Goal: Information Seeking & Learning: Check status

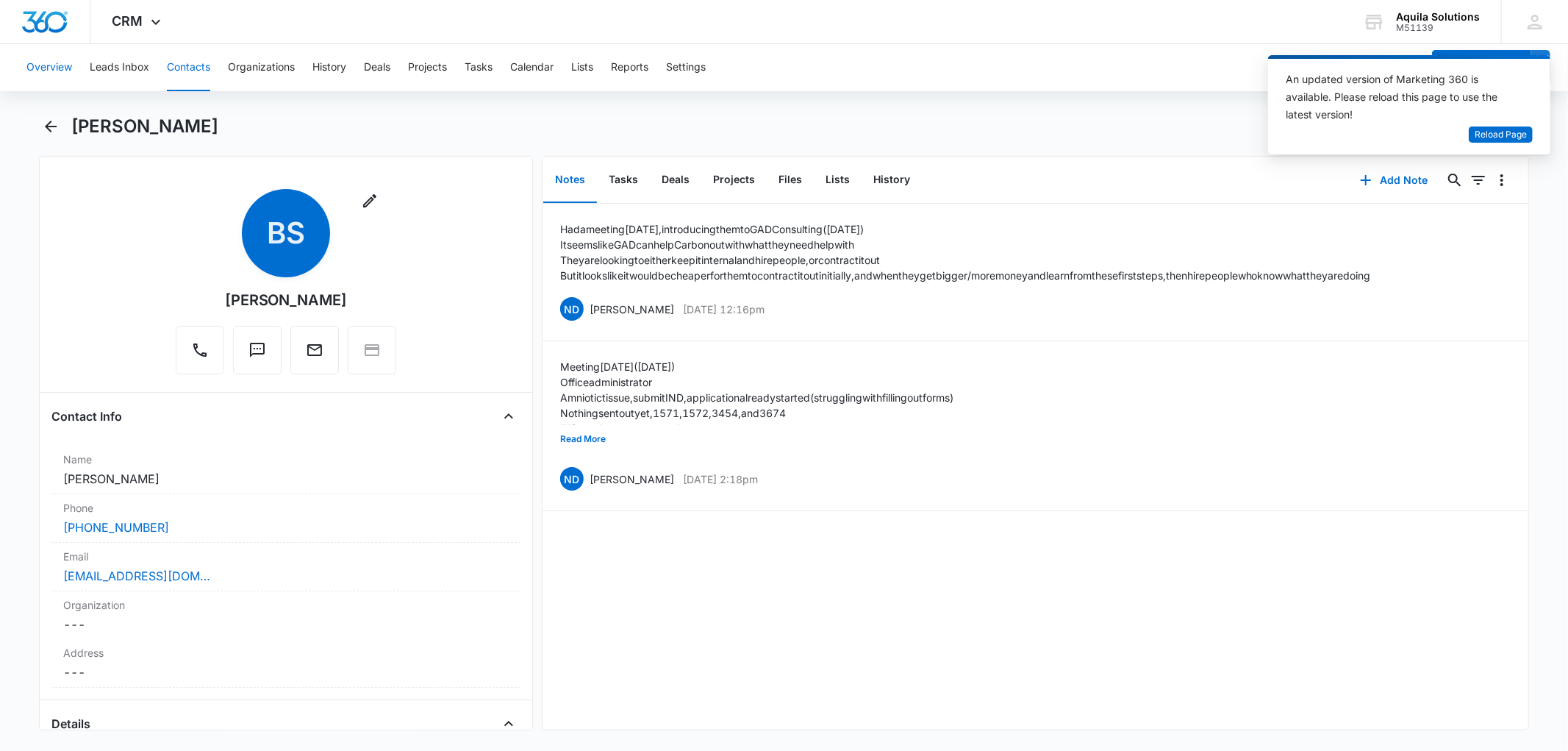
click at [48, 64] on button "Overview" at bounding box center [49, 67] width 45 height 47
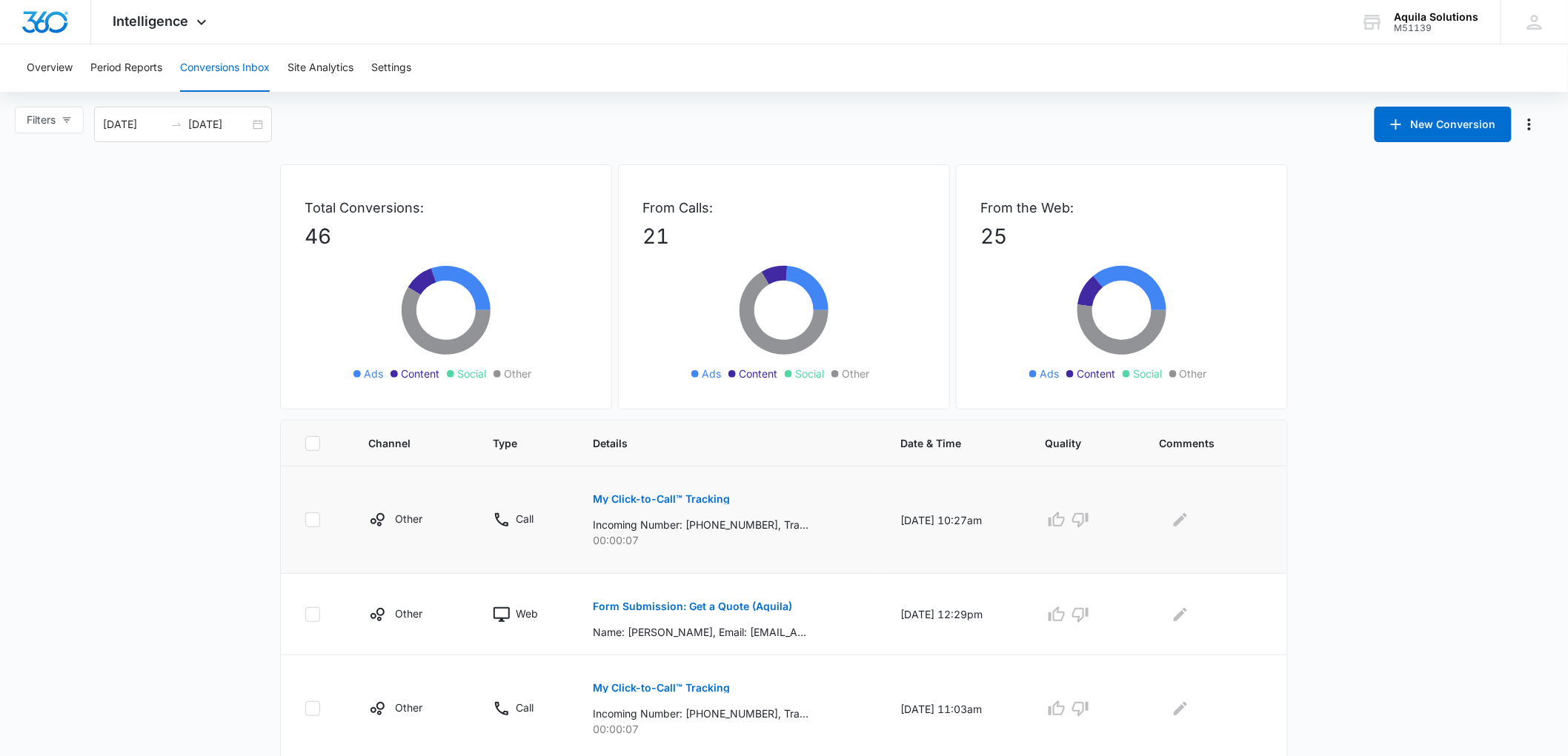
click at [643, 498] on p "My Click-to-Call™ Tracking" at bounding box center [661, 499] width 137 height 10
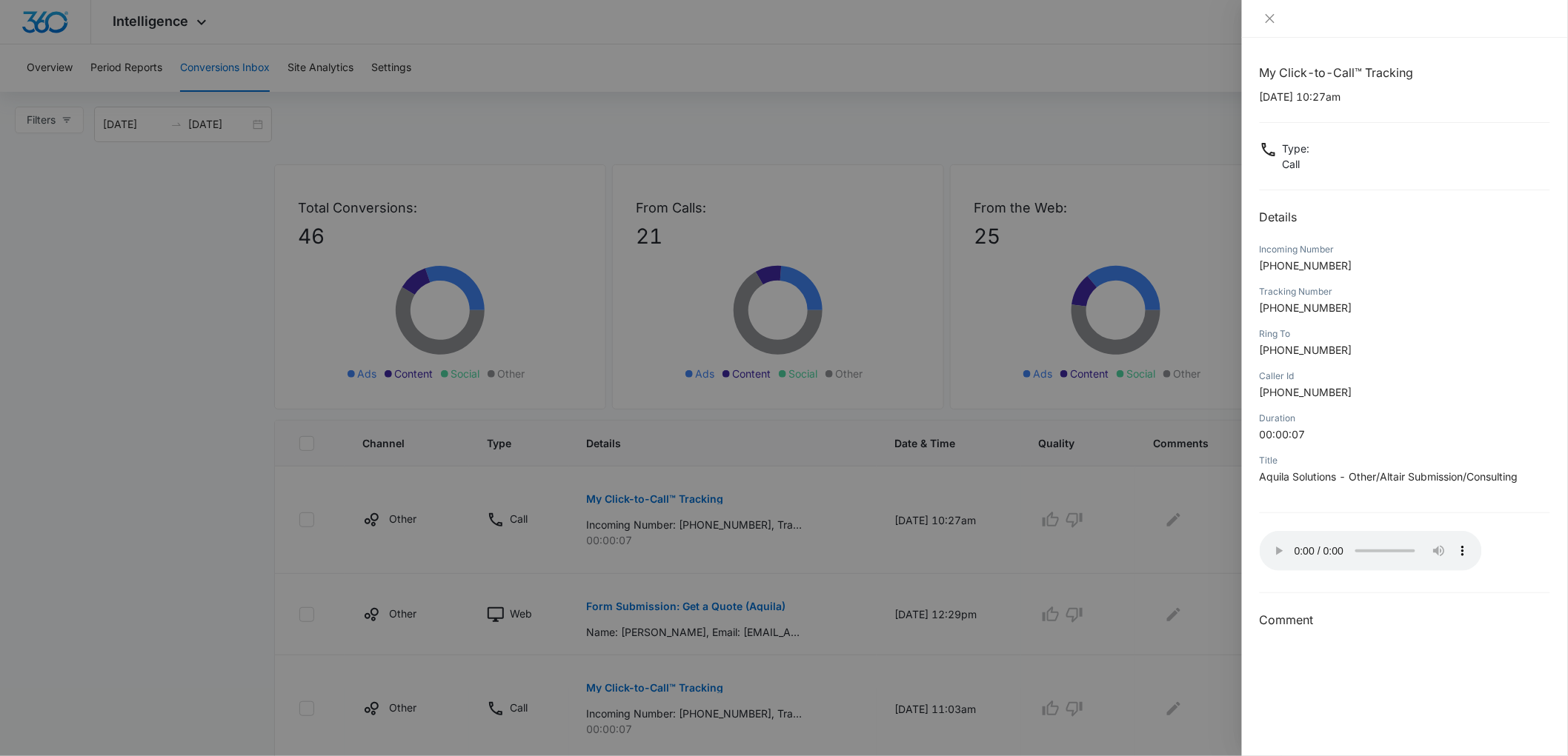
click at [1275, 26] on div at bounding box center [1404, 19] width 326 height 38
click at [1271, 19] on icon "close" at bounding box center [1270, 19] width 12 height 12
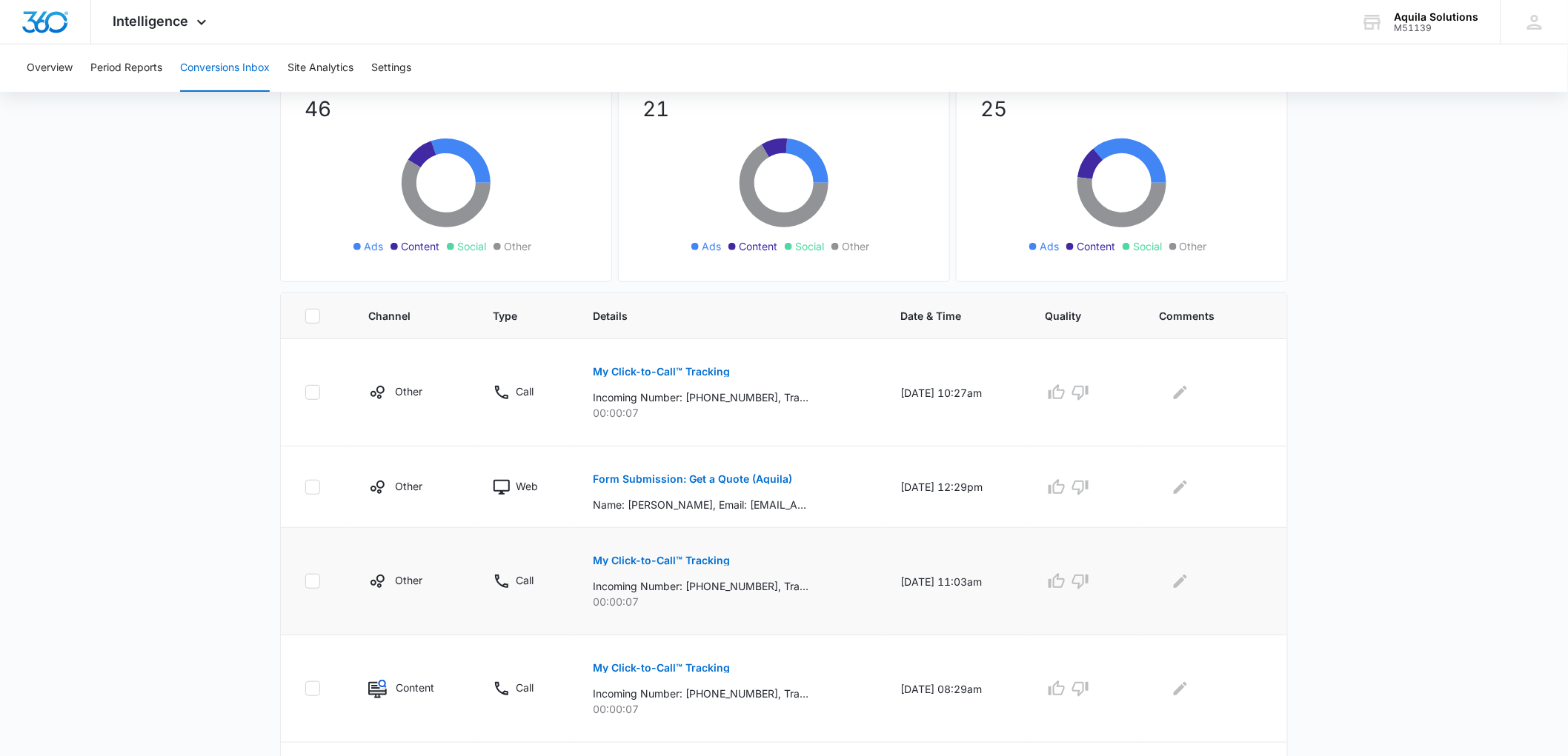
scroll to position [164, 0]
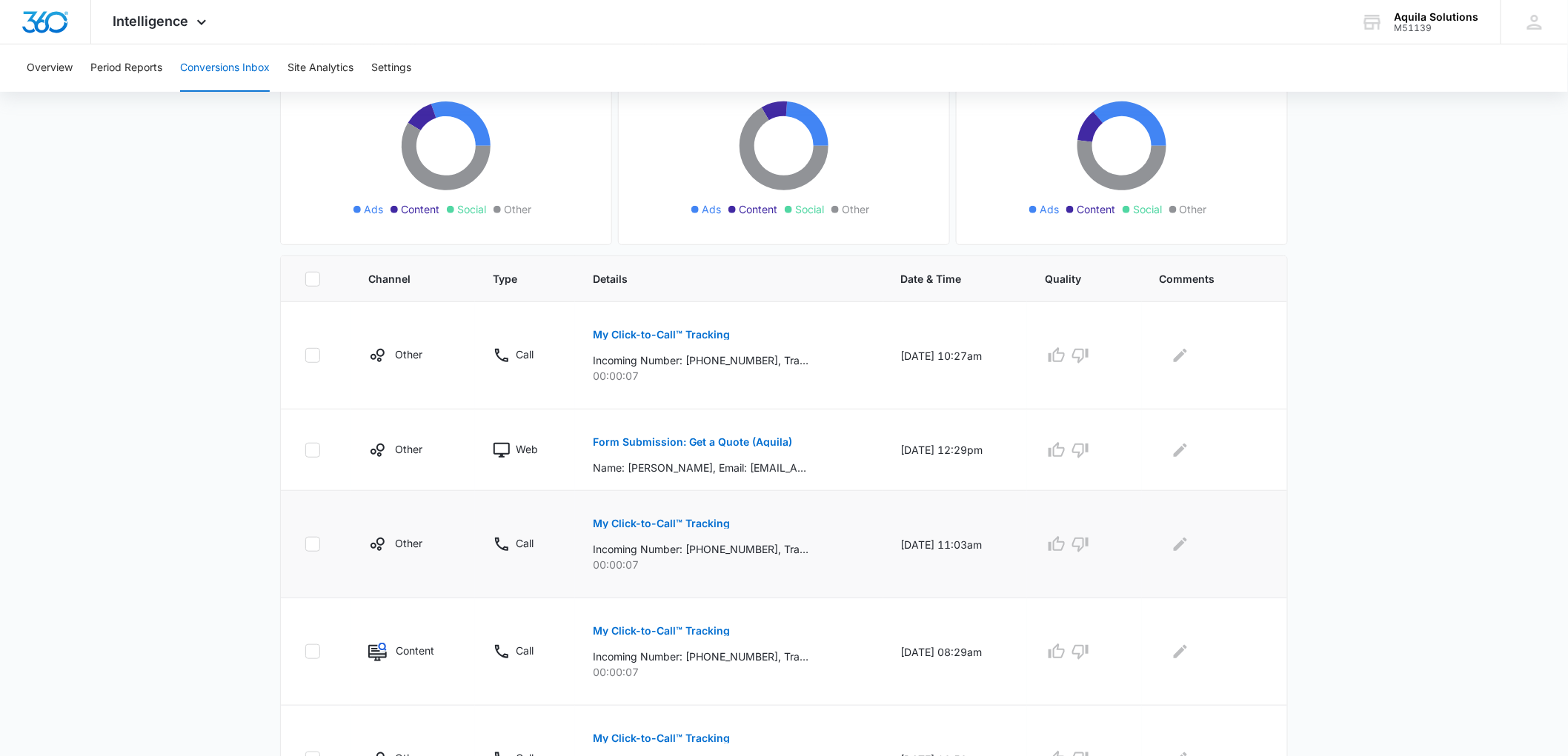
click at [637, 516] on button "My Click-to-Call™ Tracking" at bounding box center [661, 523] width 137 height 35
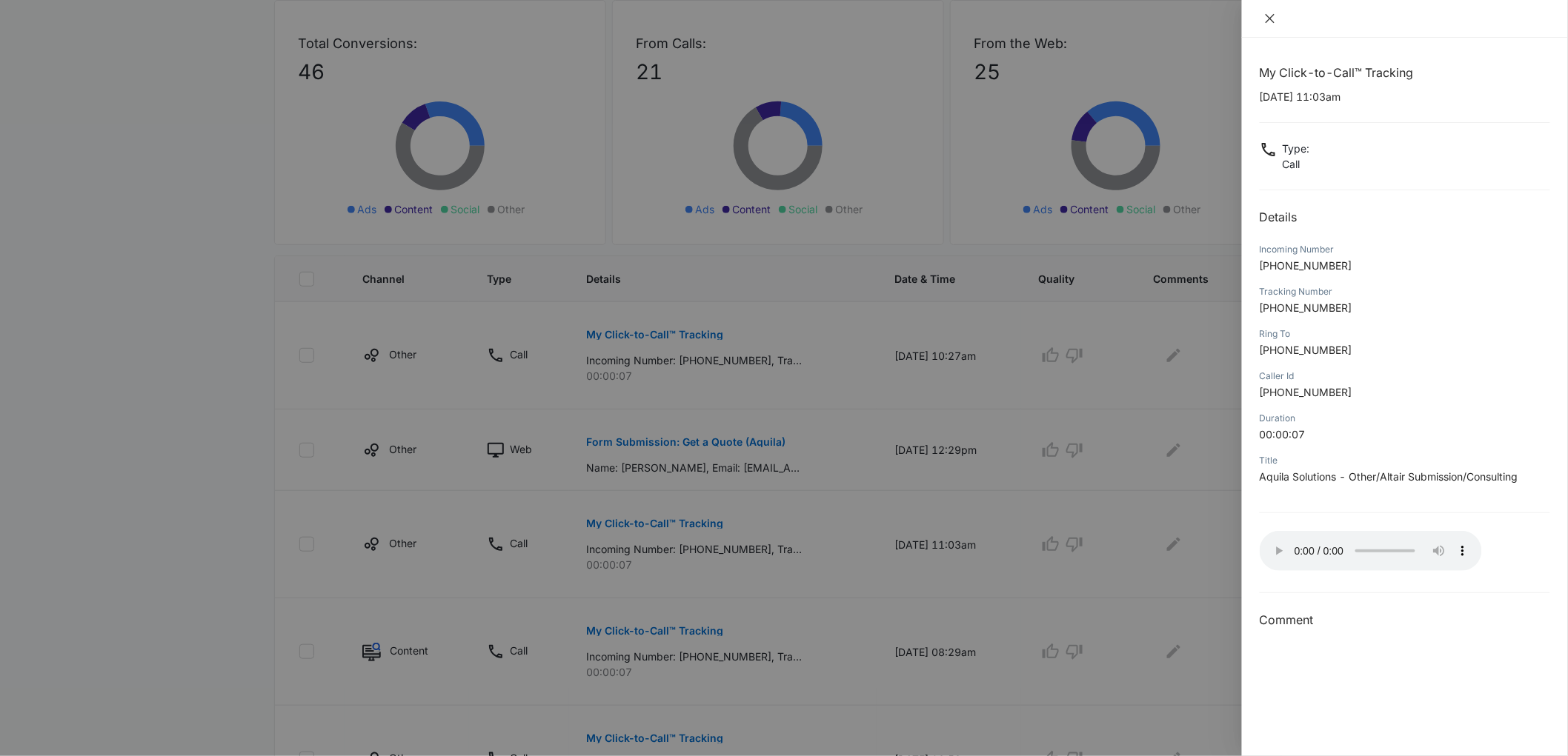
click at [1272, 15] on icon "close" at bounding box center [1270, 19] width 12 height 12
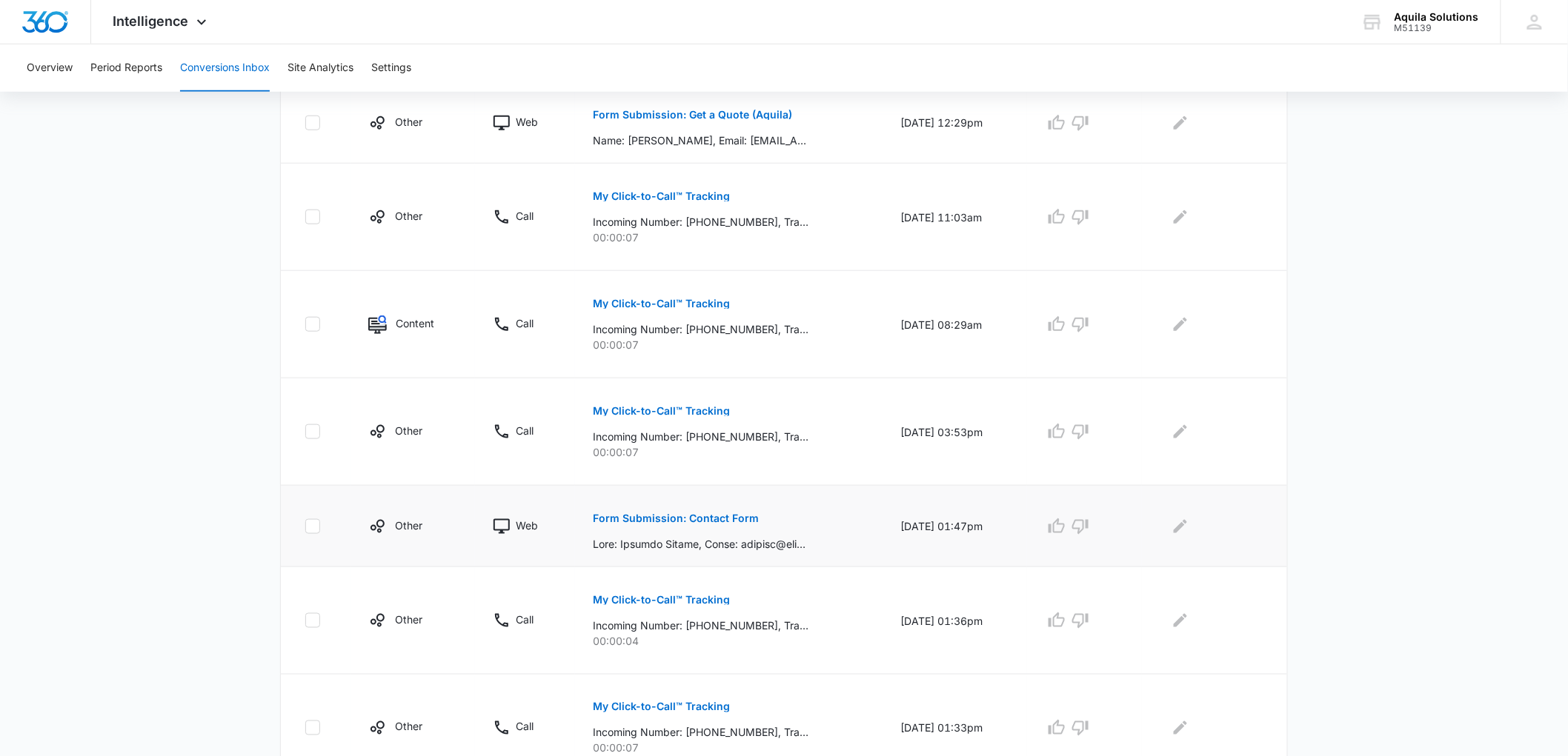
scroll to position [493, 0]
click at [673, 513] on p "Form Submission: Contact Form" at bounding box center [676, 517] width 166 height 10
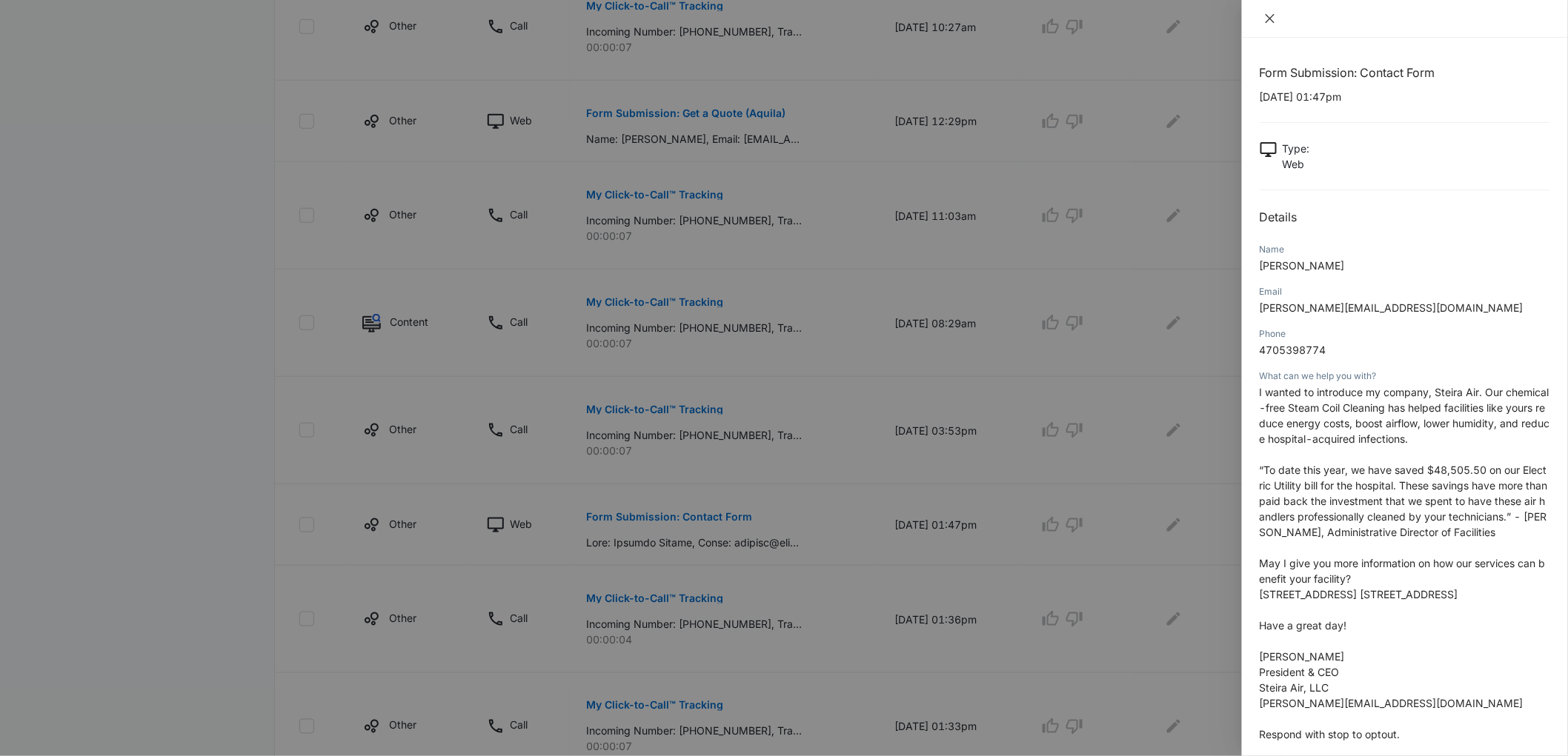
click at [1264, 17] on icon "close" at bounding box center [1270, 19] width 12 height 12
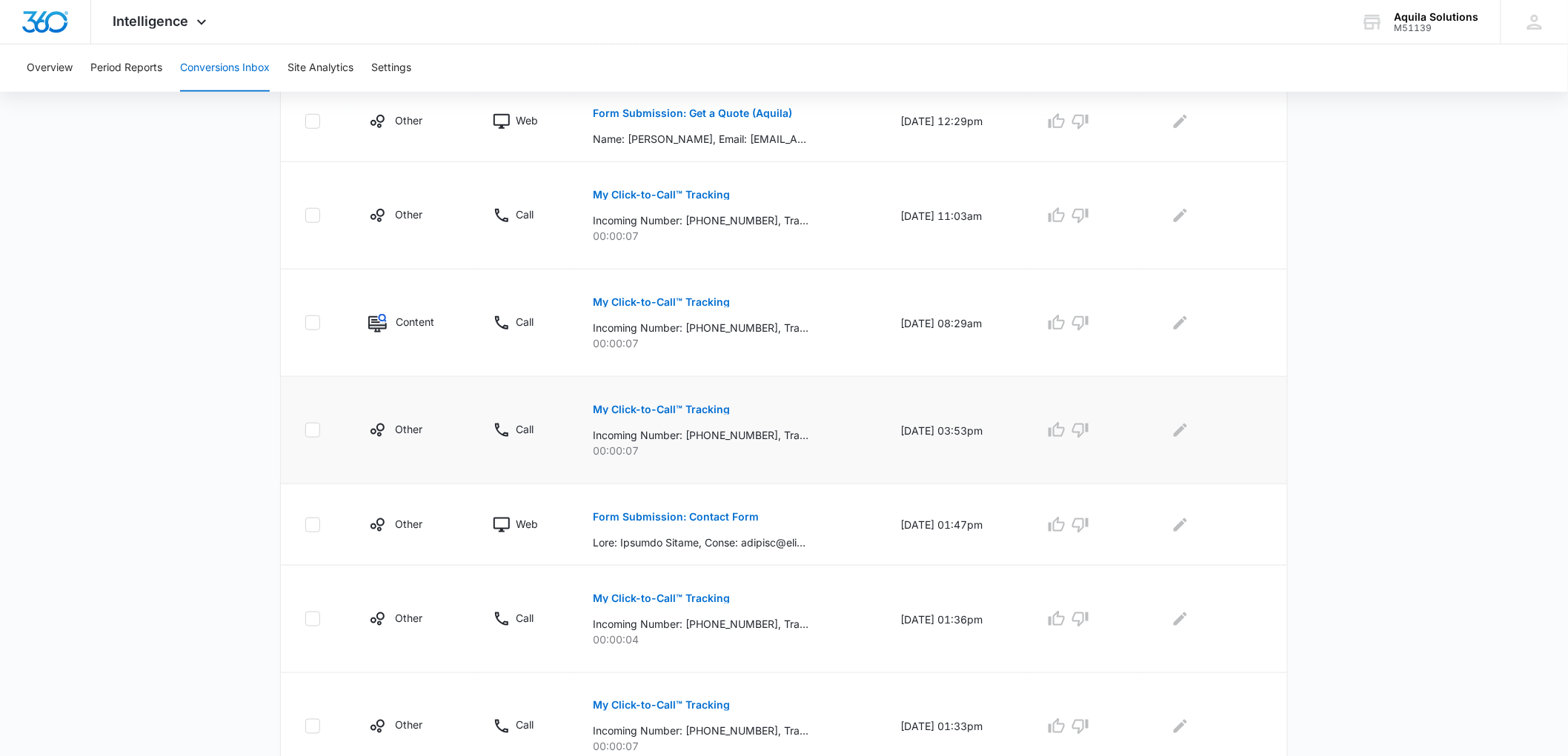
click at [675, 402] on button "My Click-to-Call™ Tracking" at bounding box center [661, 409] width 137 height 35
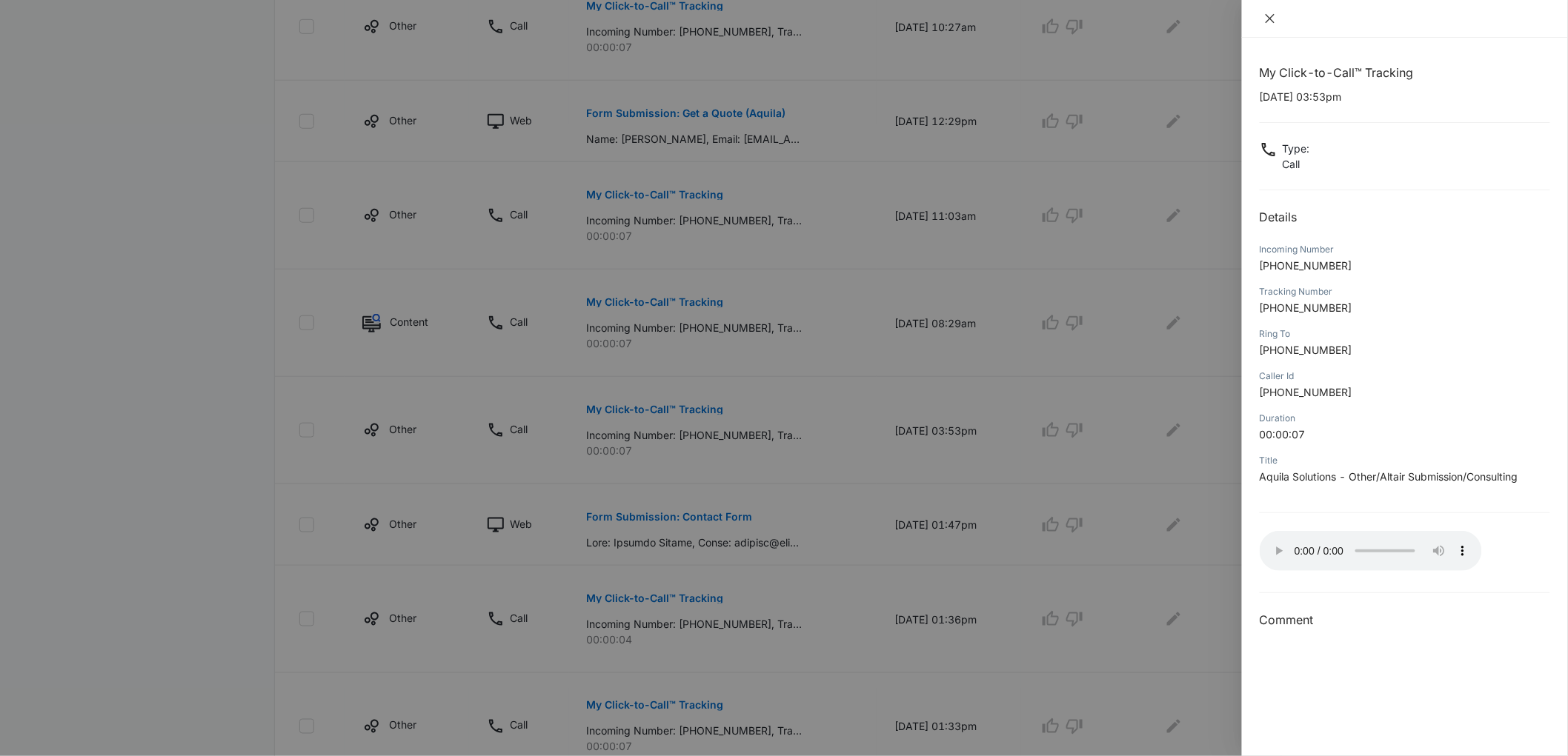
click at [1268, 17] on icon "close" at bounding box center [1270, 19] width 12 height 12
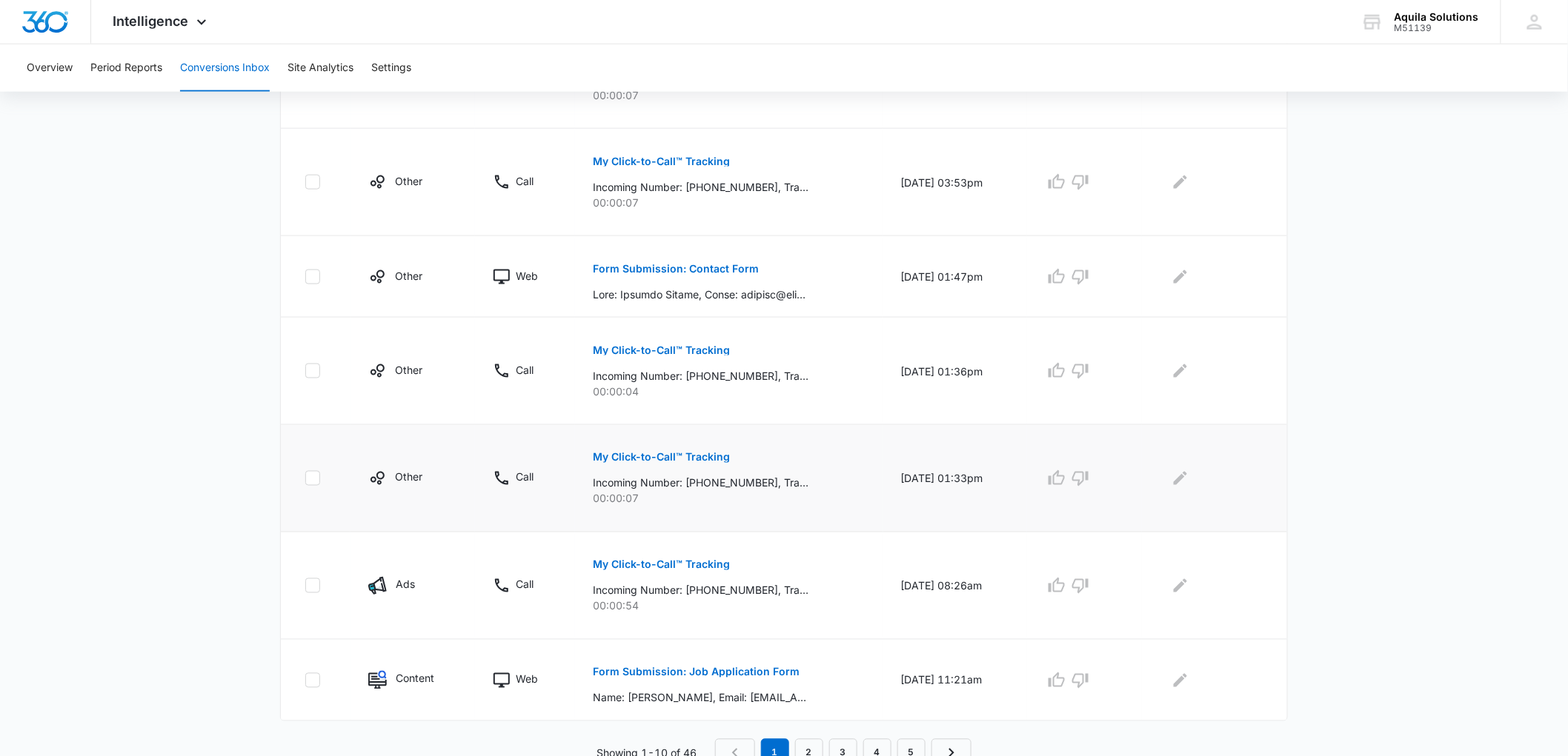
scroll to position [753, 0]
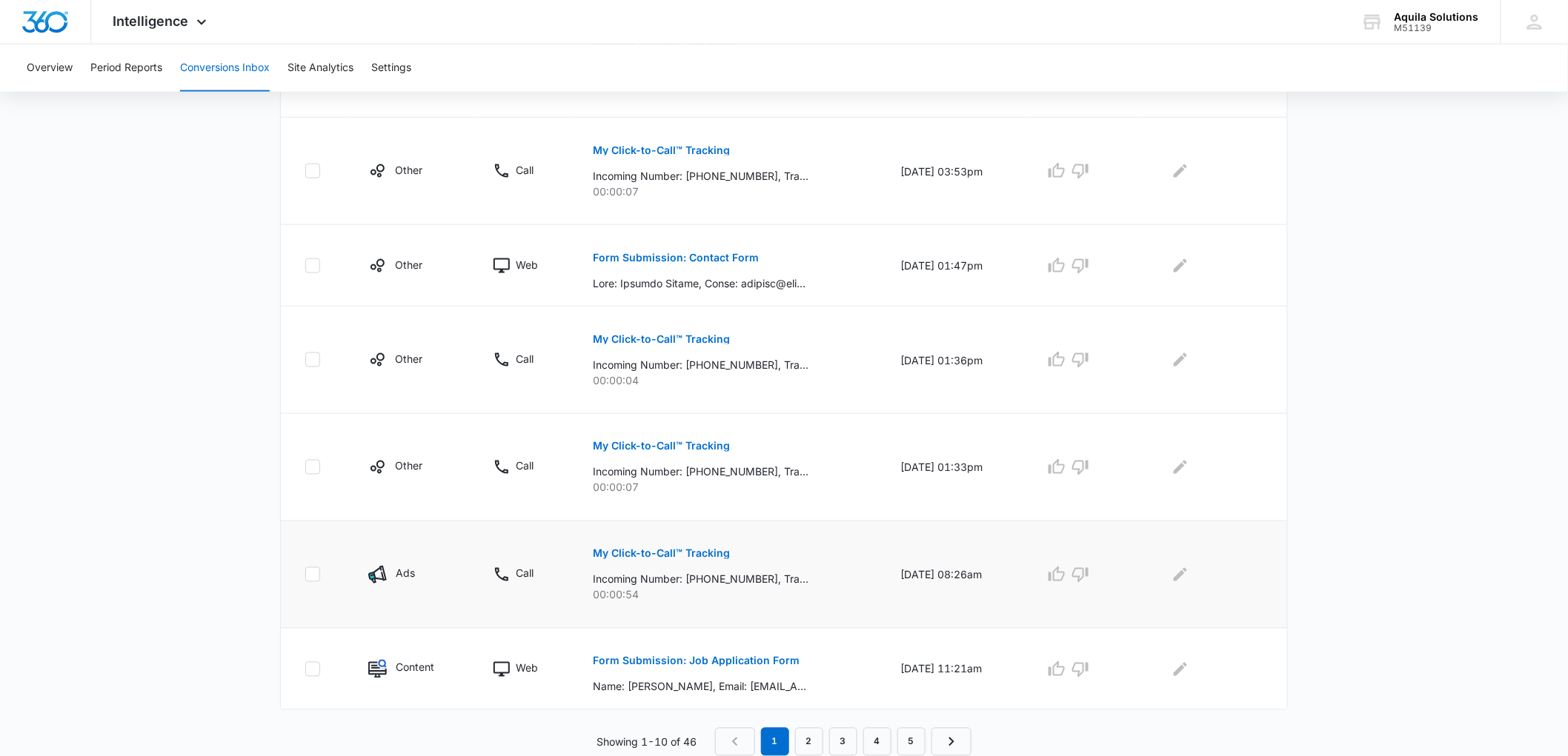
click at [670, 550] on p "My Click-to-Call™ Tracking" at bounding box center [661, 554] width 137 height 10
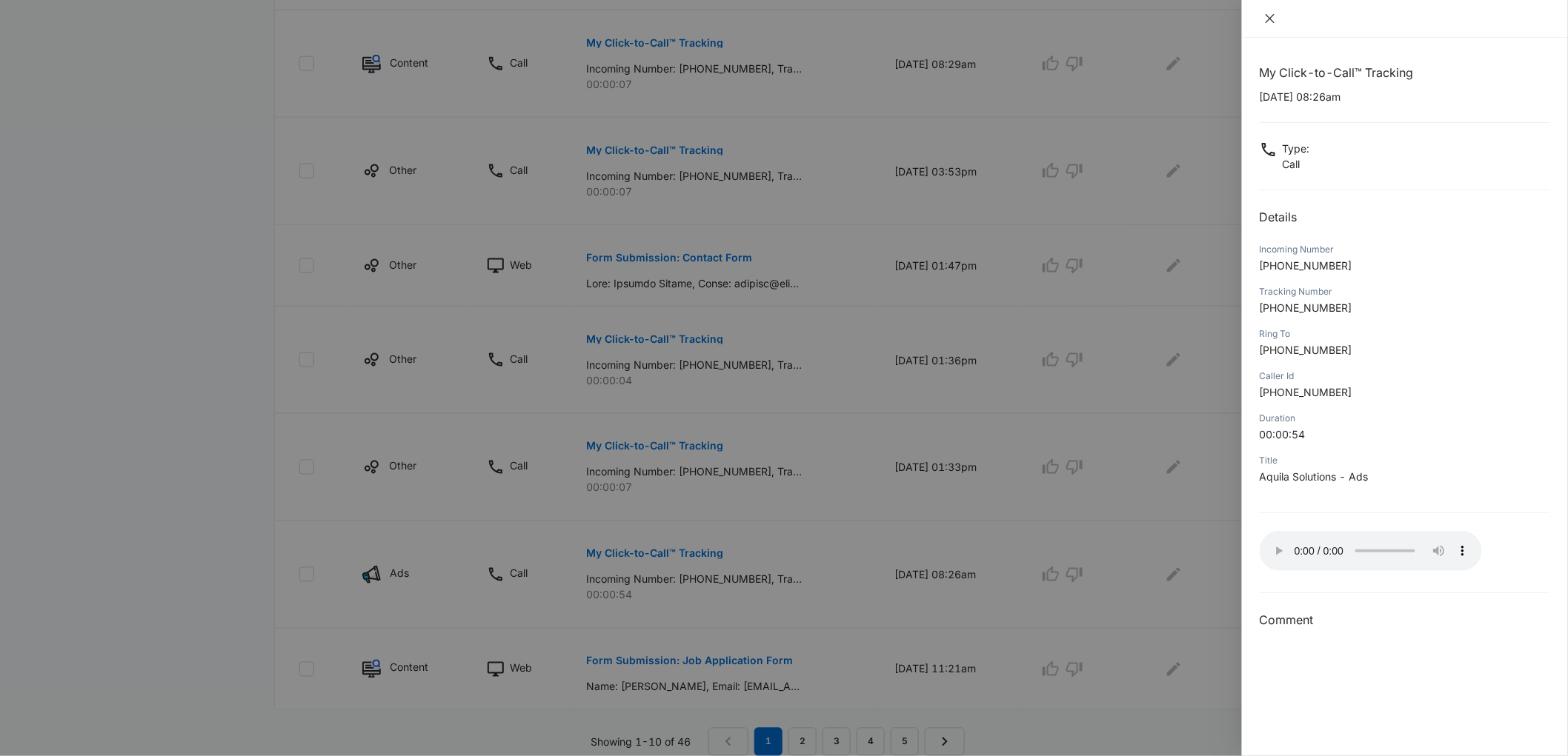
click at [1273, 16] on icon "close" at bounding box center [1270, 19] width 12 height 12
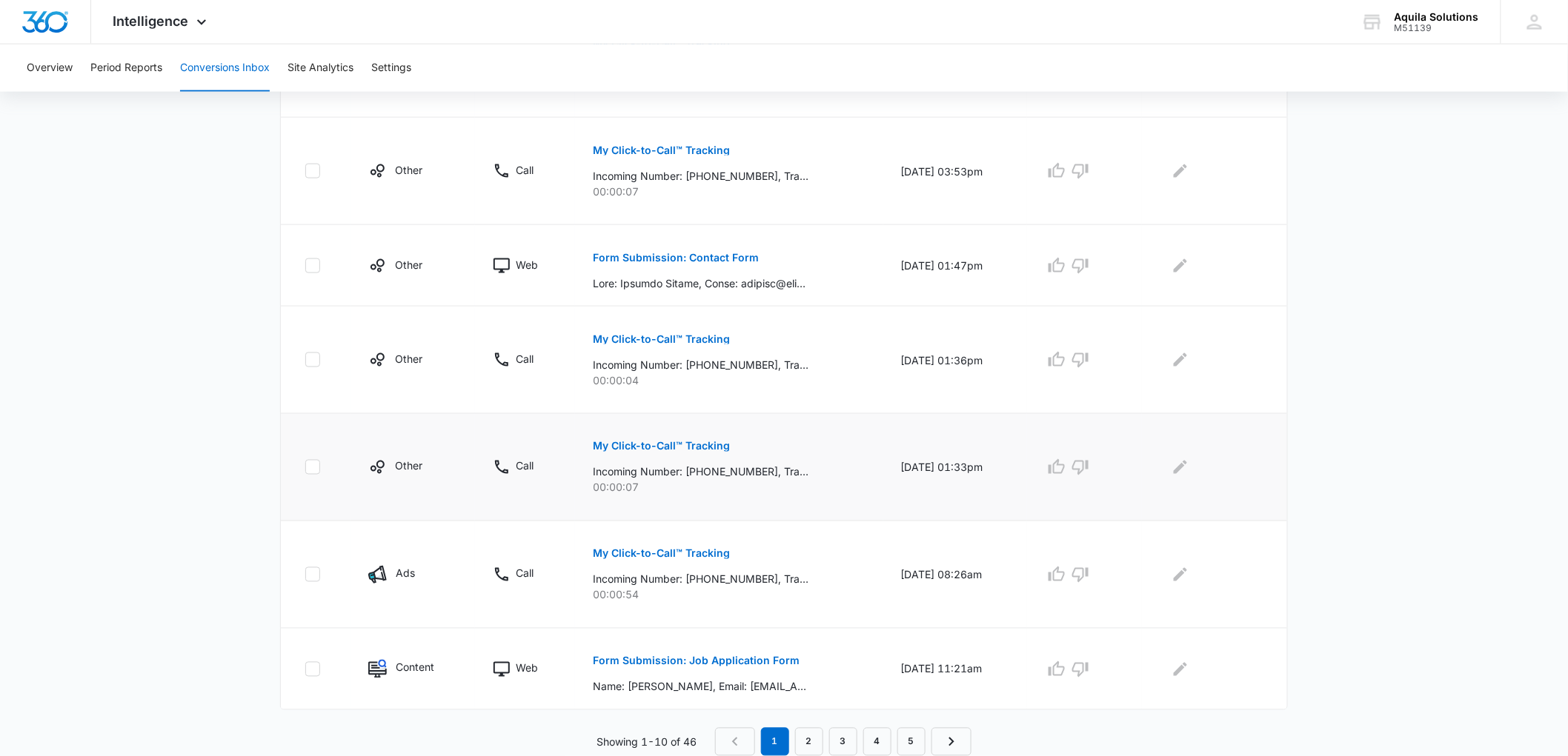
click at [641, 446] on p "My Click-to-Call™ Tracking" at bounding box center [661, 446] width 137 height 10
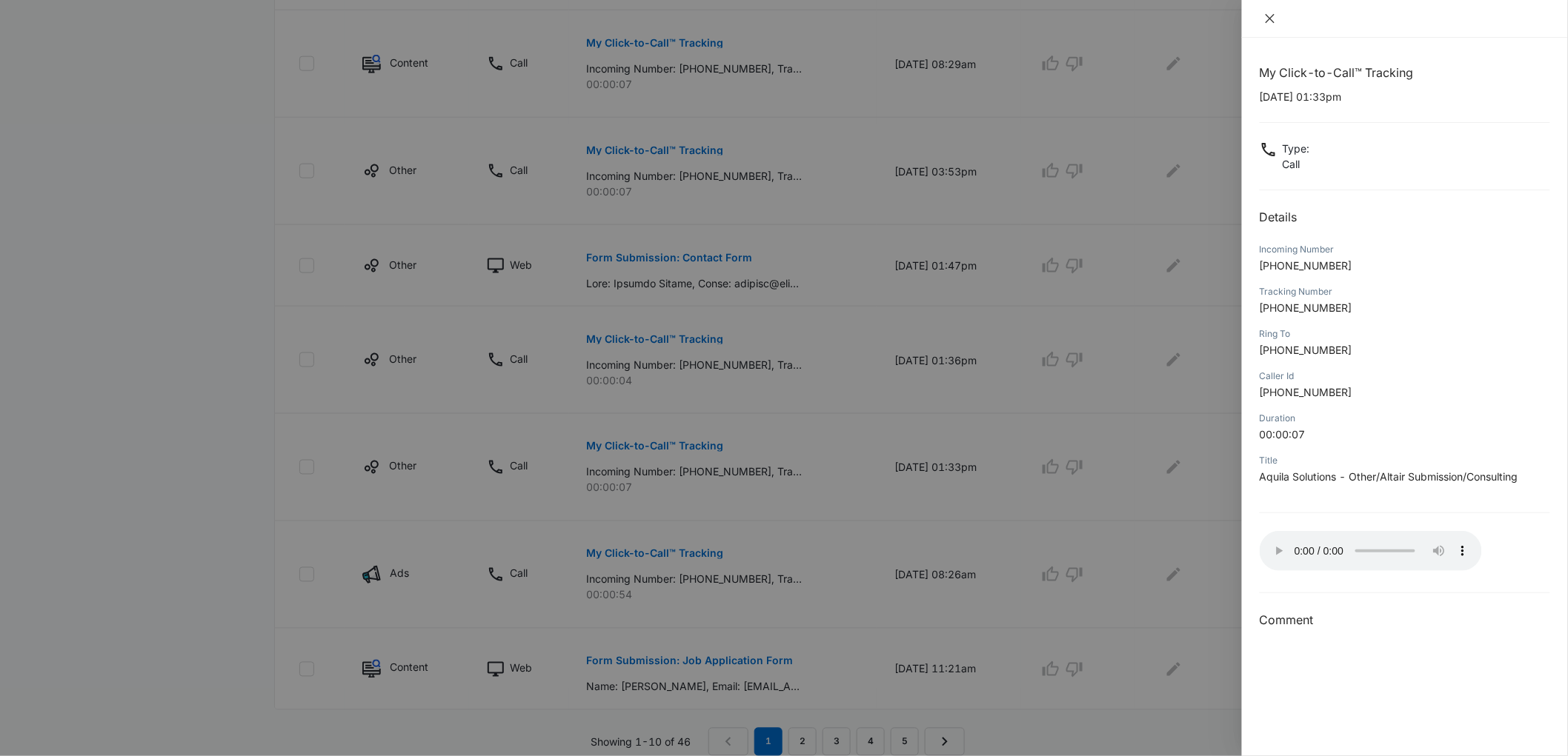
click at [1270, 18] on icon "close" at bounding box center [1269, 18] width 9 height 9
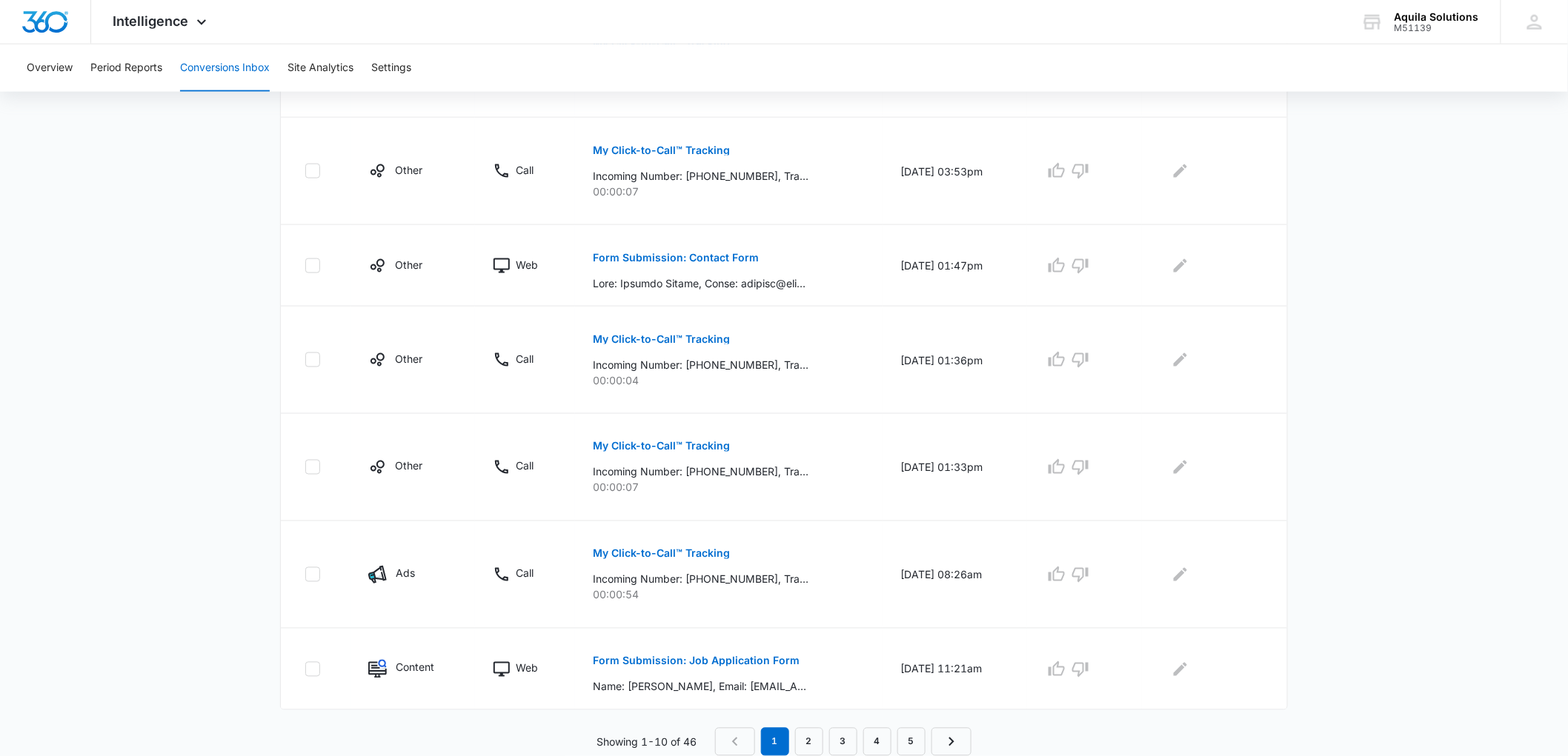
click at [216, 255] on main "Filters 07/13/2025 08/12/2025 New Conversion Total Conversions: 46 Ads Content …" at bounding box center [784, 55] width 1568 height 1402
click at [1413, 313] on main "Filters 07/13/2025 08/12/2025 New Conversion Total Conversions: 46 Ads Content …" at bounding box center [784, 55] width 1568 height 1402
click at [632, 338] on p "My Click-to-Call™ Tracking" at bounding box center [661, 339] width 137 height 10
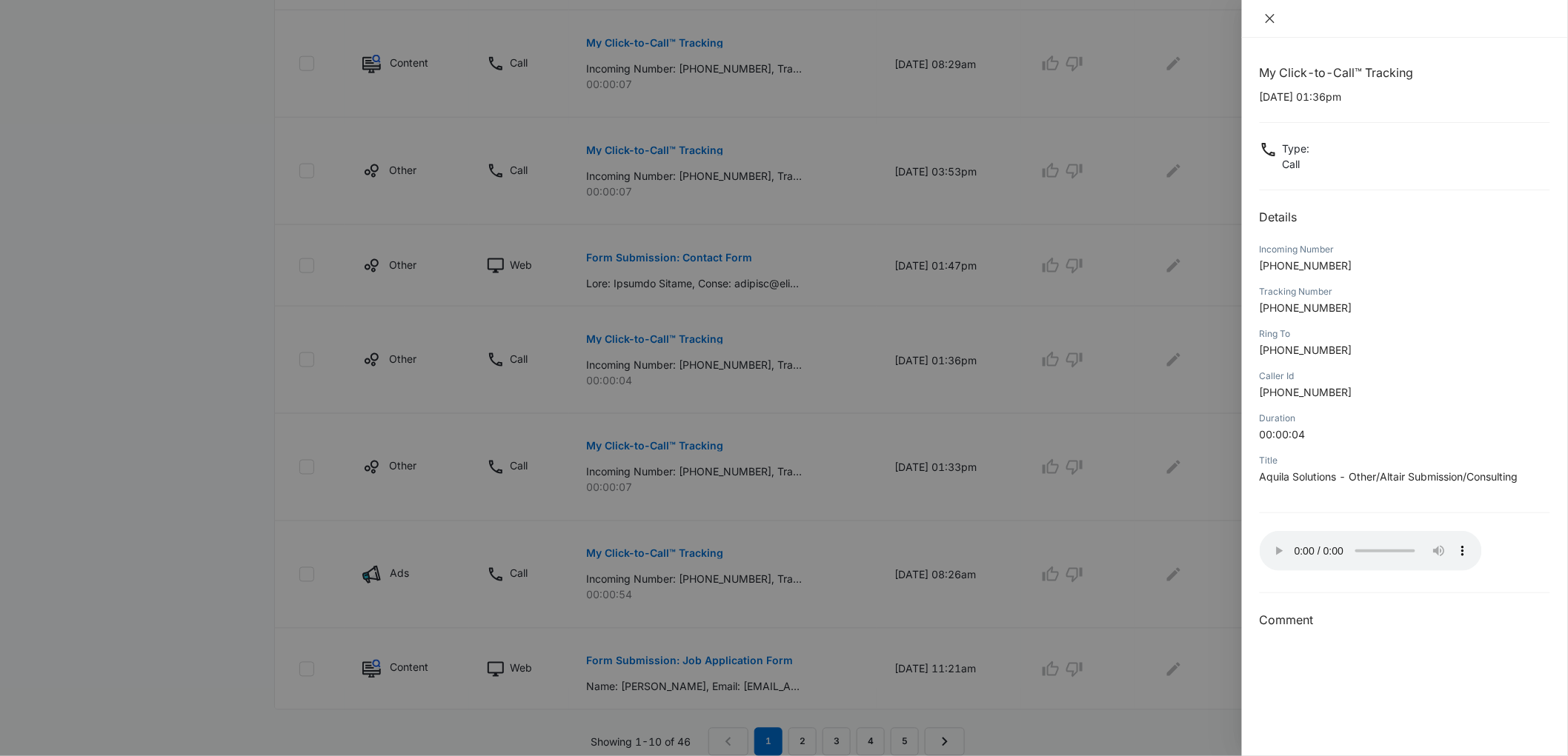
click at [1268, 13] on icon "close" at bounding box center [1270, 19] width 12 height 12
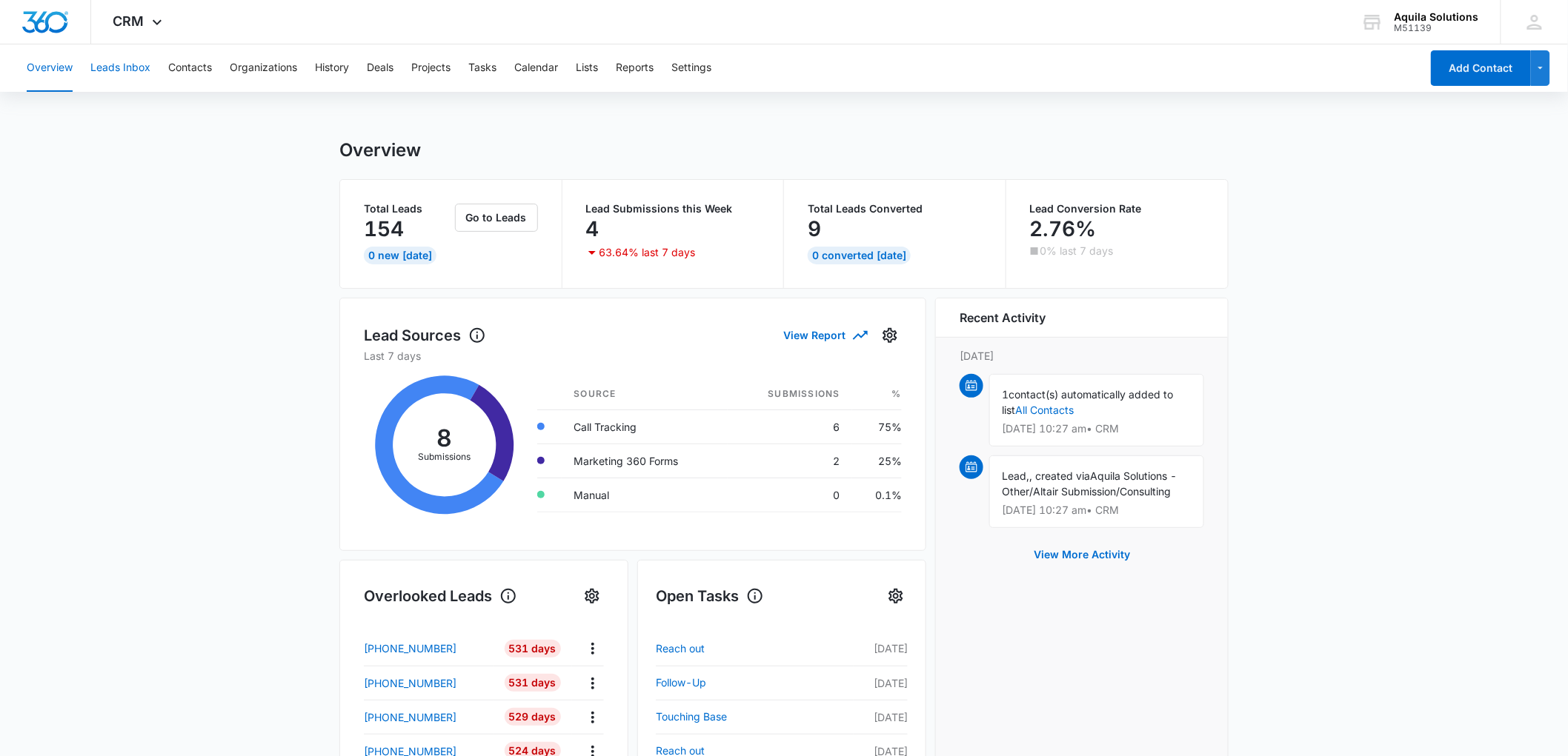
click at [114, 66] on button "Leads Inbox" at bounding box center [120, 68] width 60 height 47
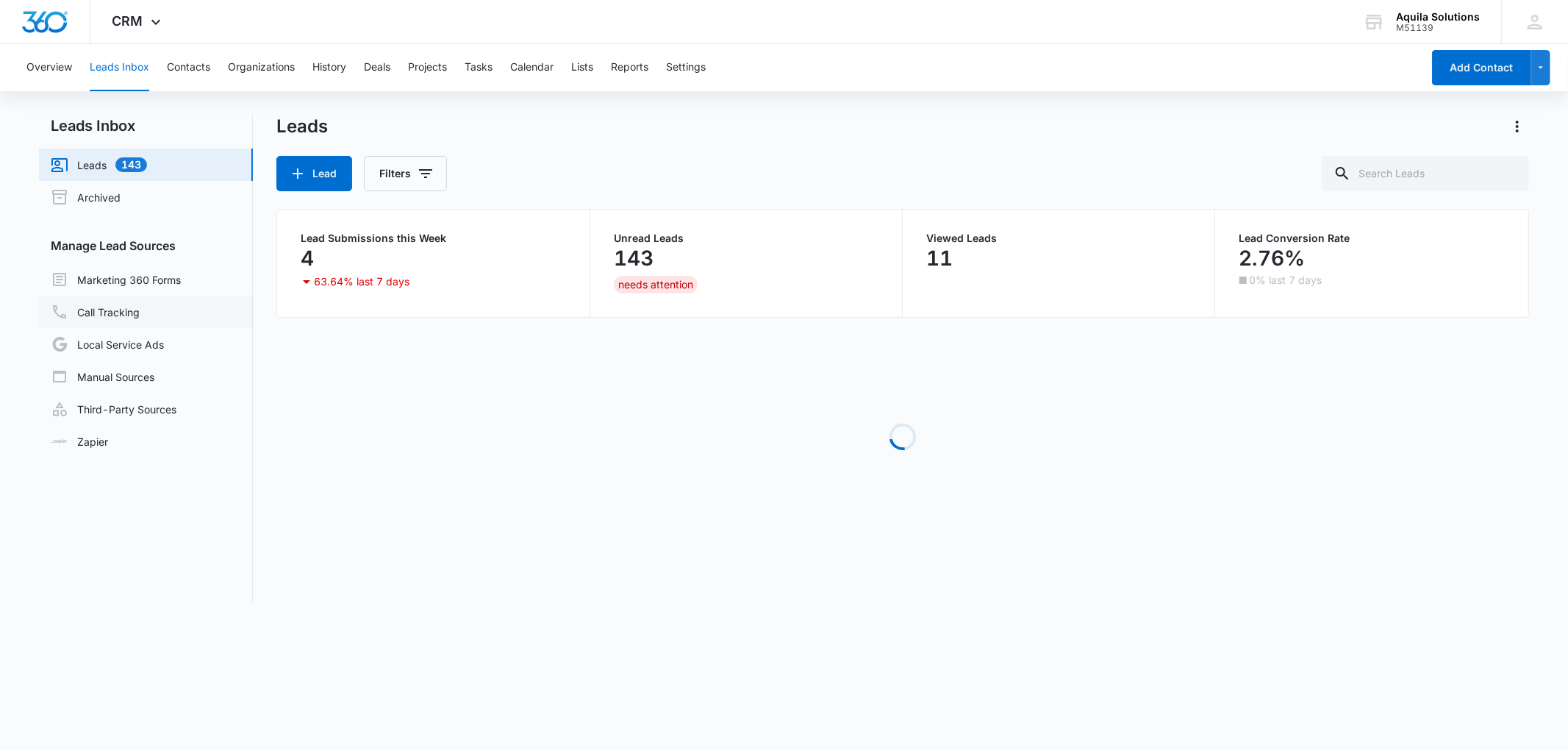
click at [137, 308] on link "Call Tracking" at bounding box center [95, 312] width 89 height 18
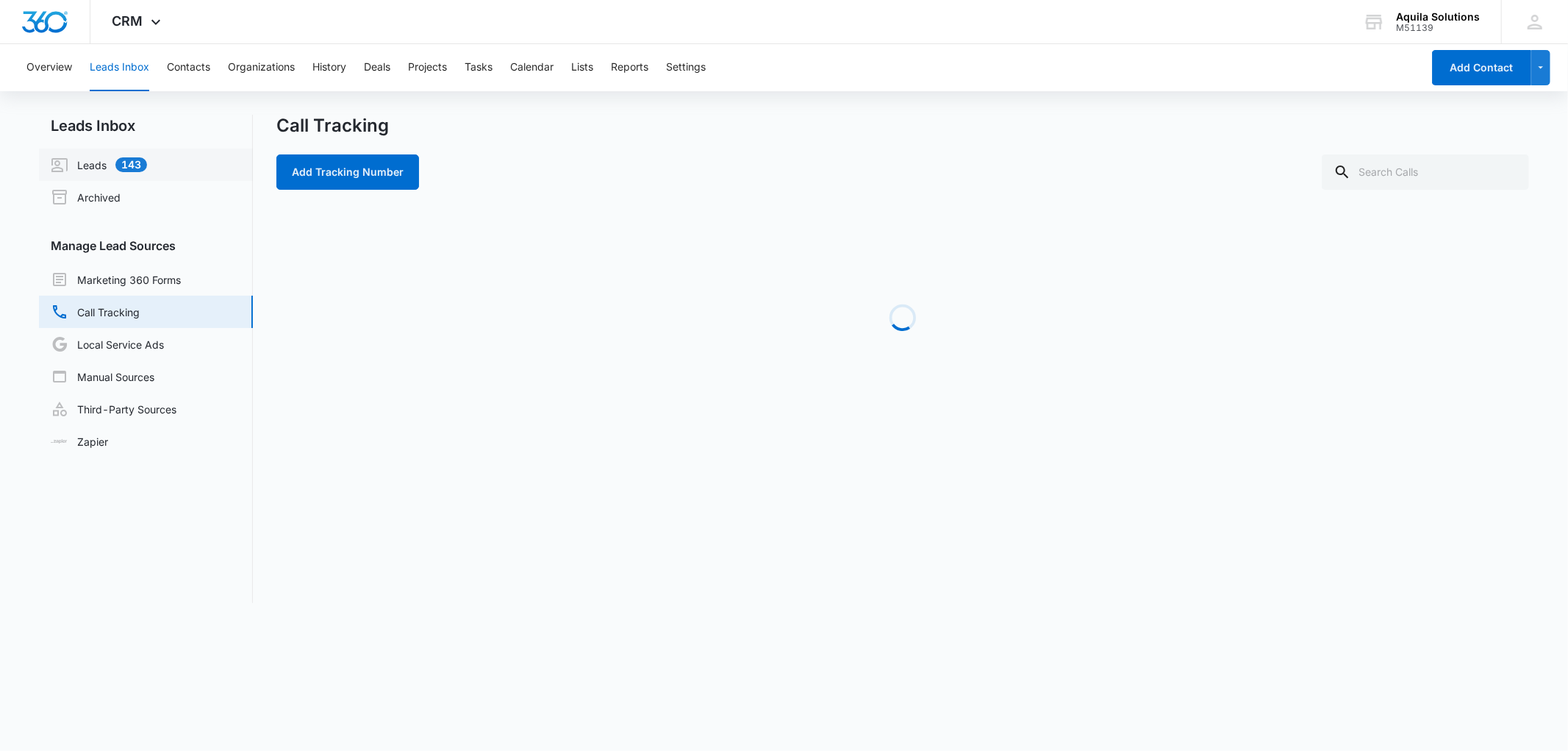
click at [88, 155] on link "Leads 143" at bounding box center [98, 164] width 97 height 18
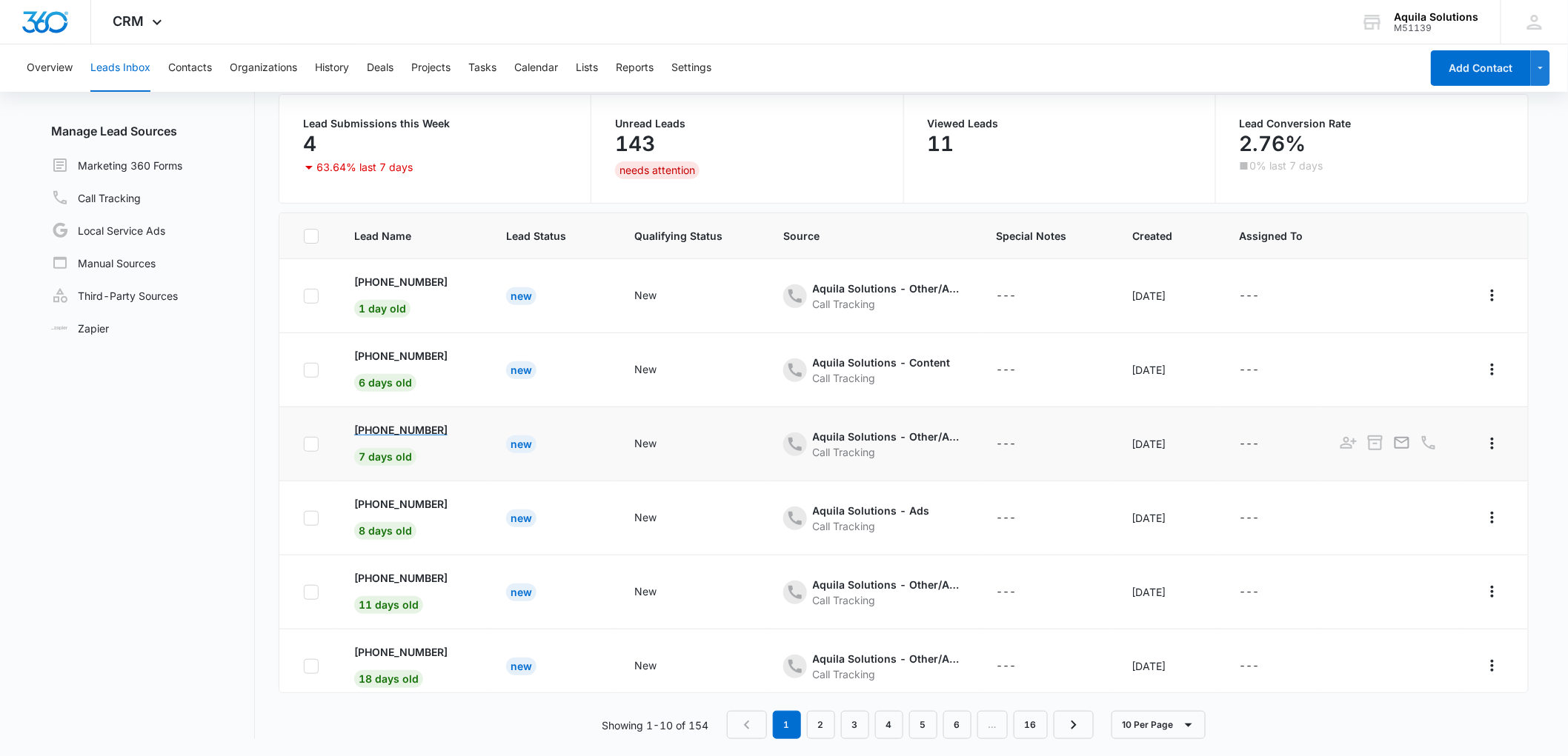
click at [397, 452] on span "7 days old" at bounding box center [385, 457] width 62 height 18
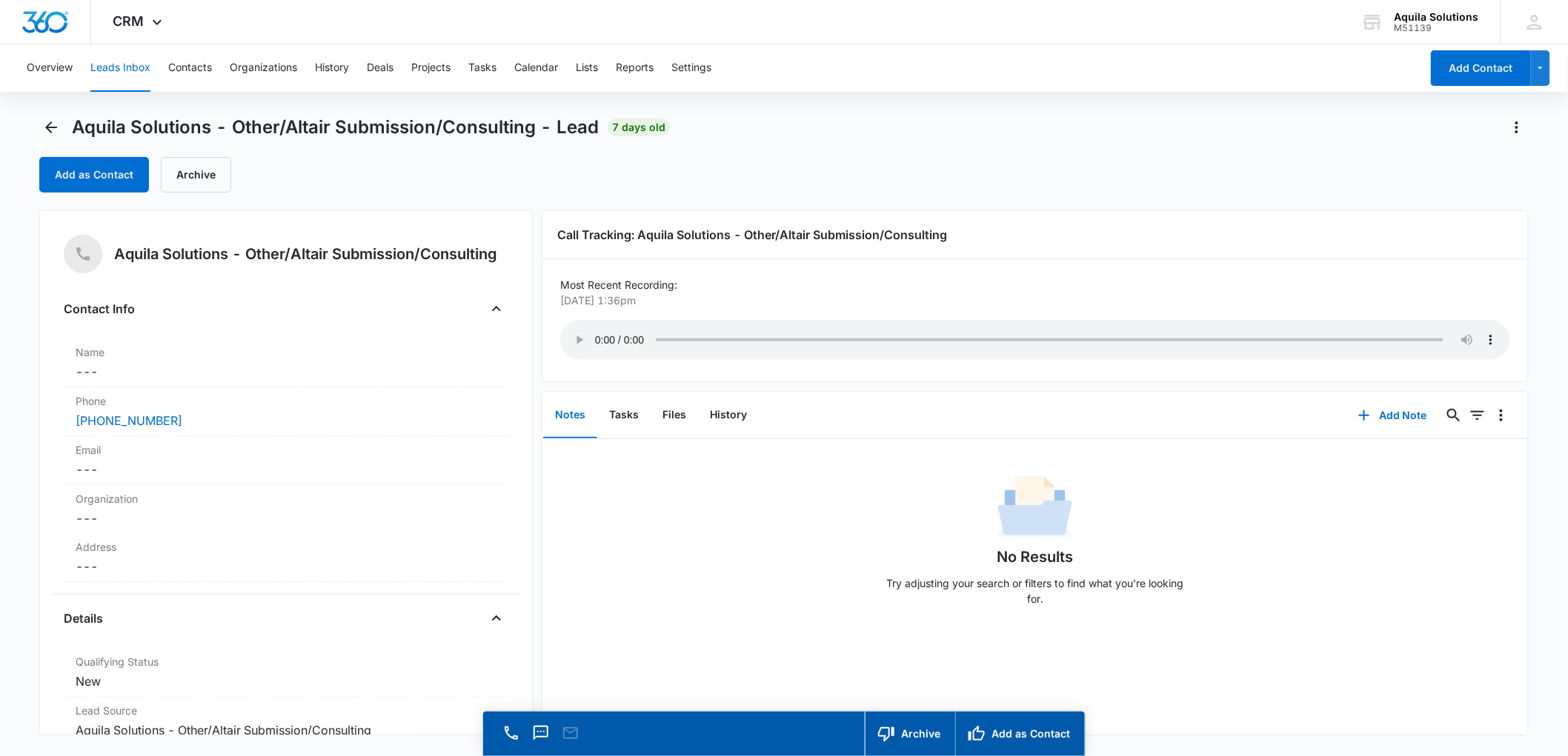
click at [723, 258] on div "Call Tracking: Aquila Solutions - Other/Altair Submission/Consulting" at bounding box center [1034, 235] width 985 height 48
click at [46, 119] on icon "Back" at bounding box center [51, 127] width 18 height 18
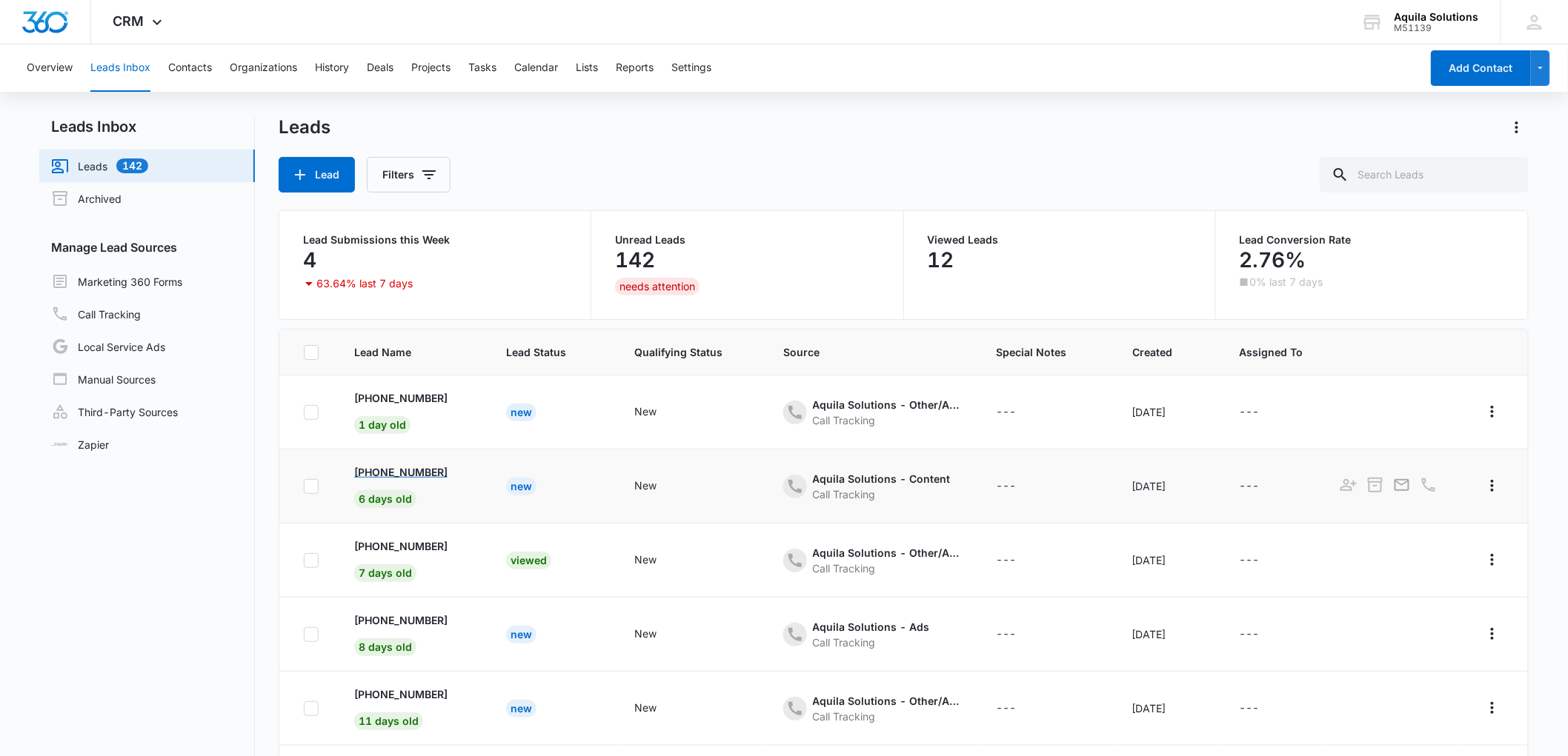
click at [391, 495] on span "6 days old" at bounding box center [385, 499] width 62 height 18
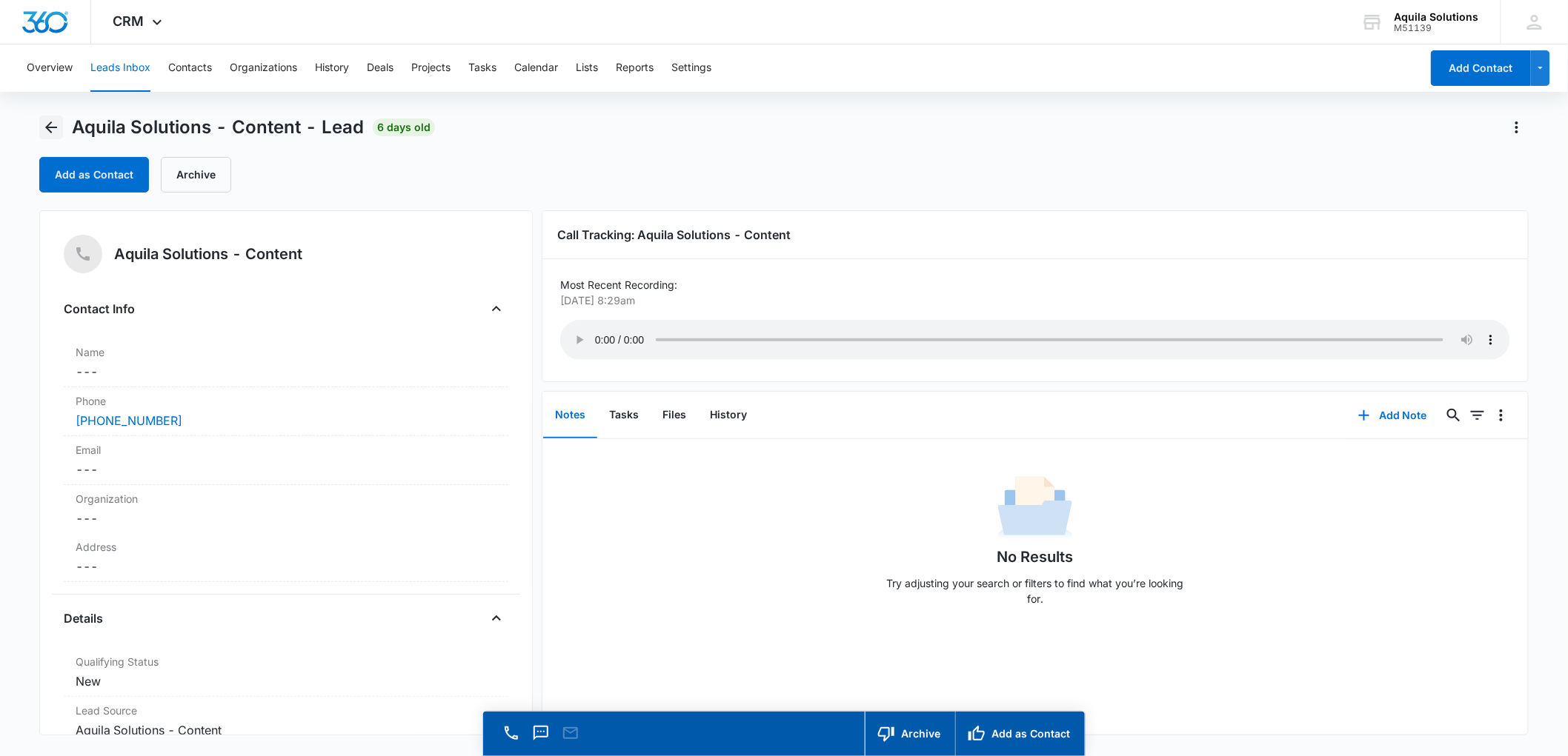
click at [56, 126] on icon "Back" at bounding box center [51, 127] width 18 height 18
